Goal: Information Seeking & Learning: Learn about a topic

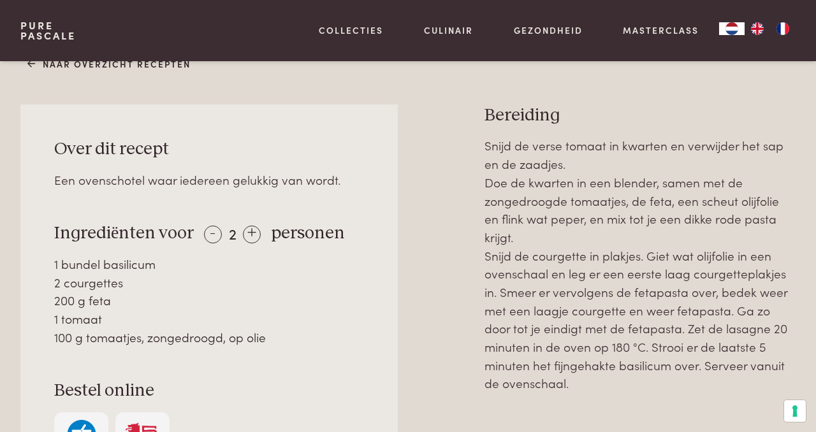
scroll to position [510, 0]
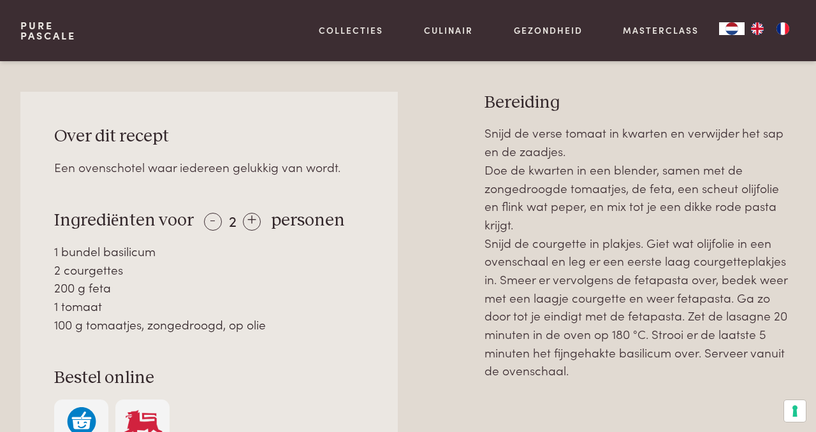
scroll to position [525, 0]
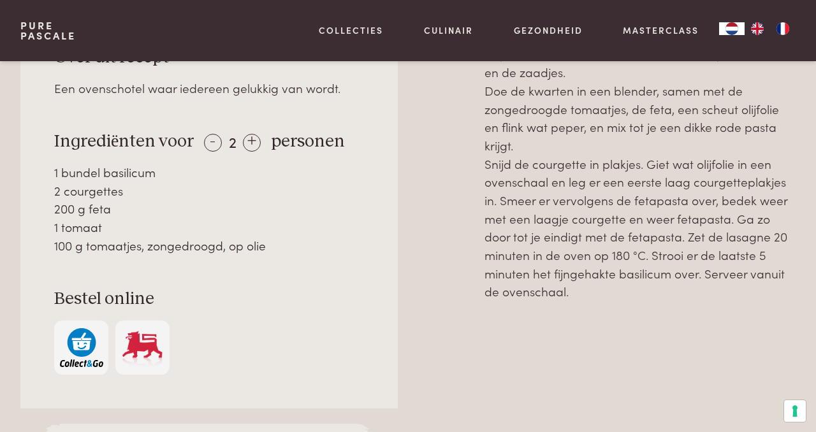
scroll to position [605, 0]
